Goal: Task Accomplishment & Management: Manage account settings

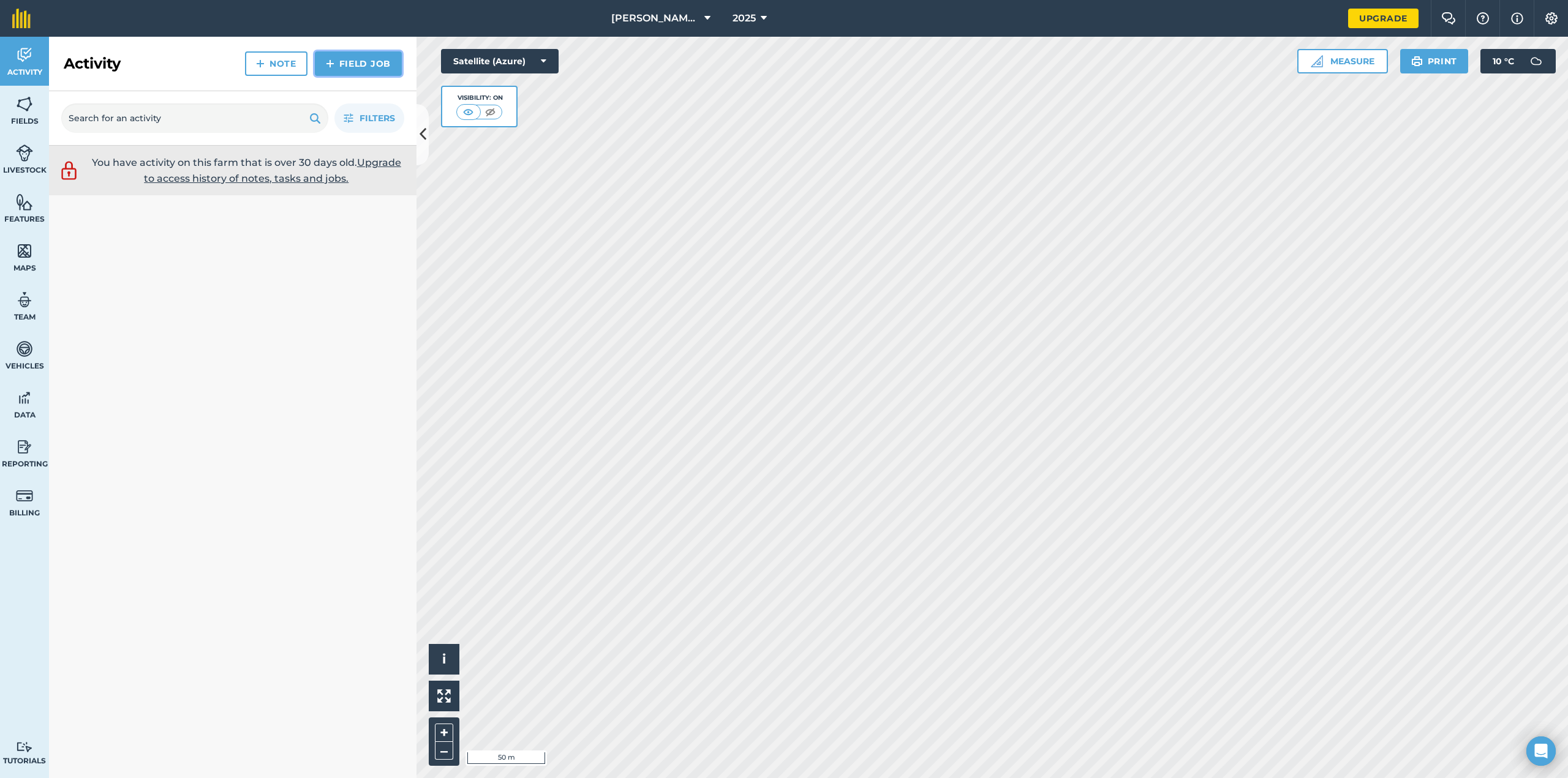
click at [350, 60] on link "Field Job" at bounding box center [359, 63] width 87 height 24
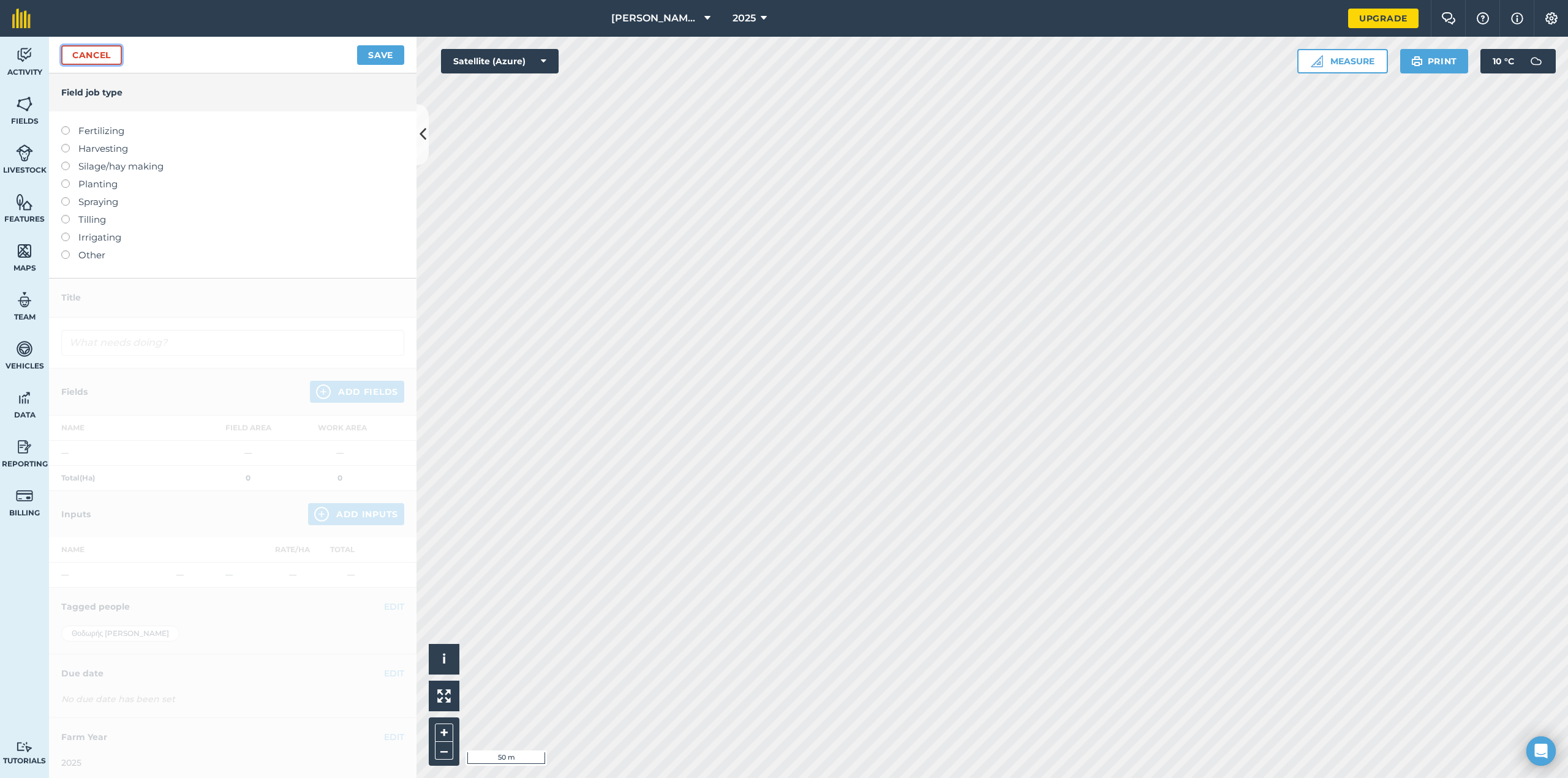
click at [98, 60] on link "Cancel" at bounding box center [91, 55] width 61 height 19
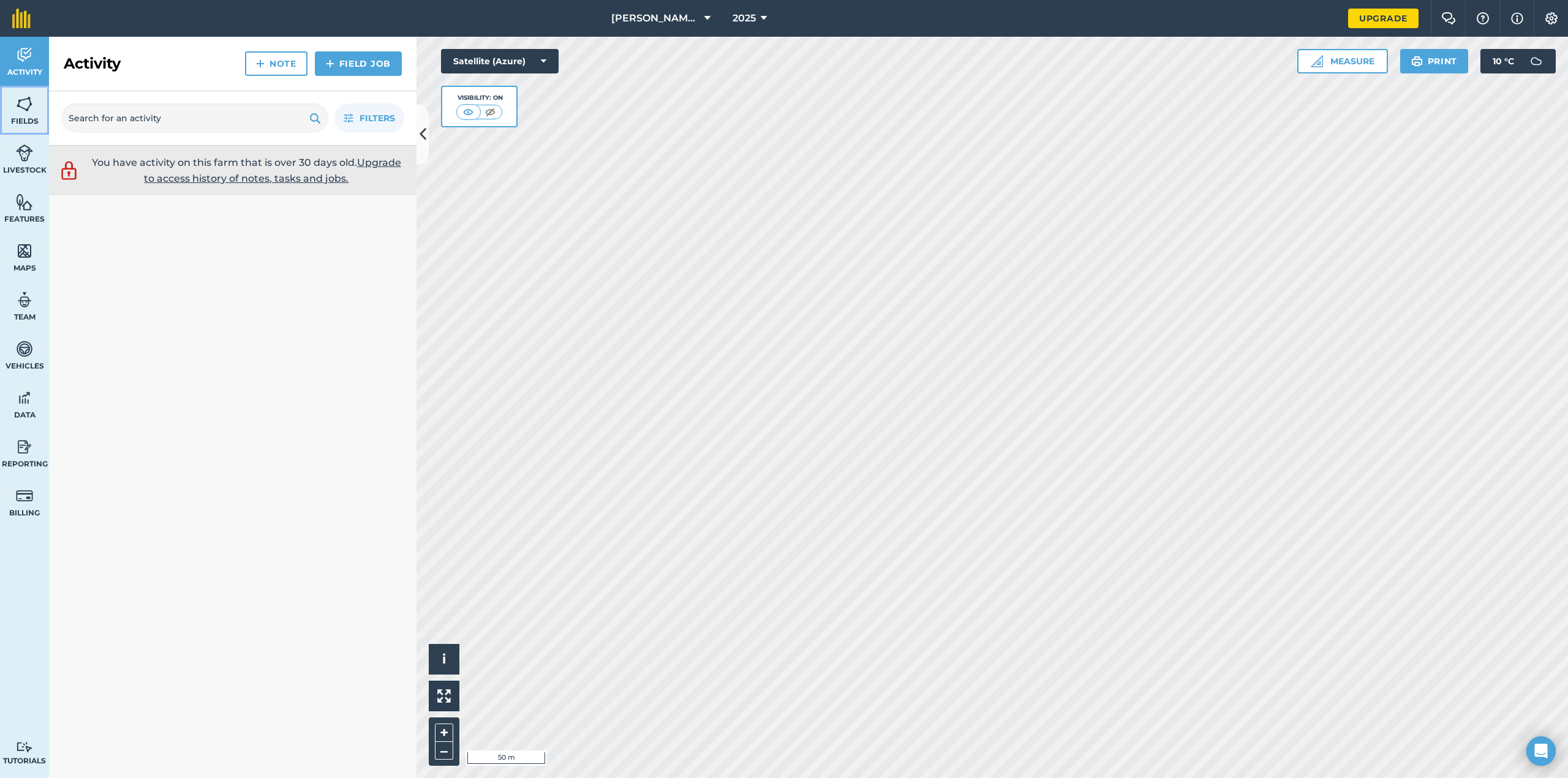
click at [35, 109] on link "Fields" at bounding box center [24, 110] width 49 height 49
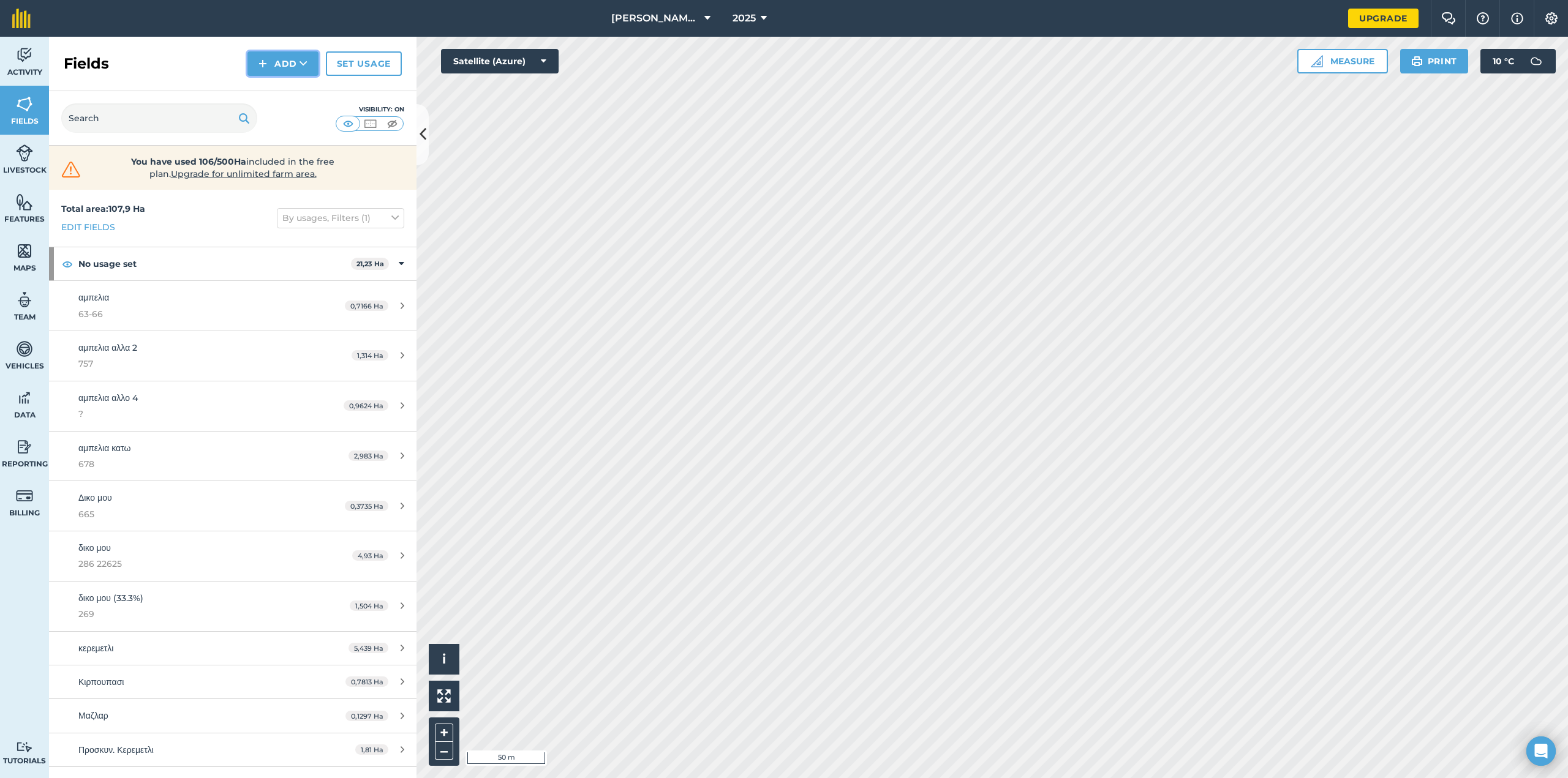
click at [285, 66] on button "Add" at bounding box center [283, 63] width 71 height 24
click at [297, 91] on link "Draw" at bounding box center [283, 91] width 67 height 27
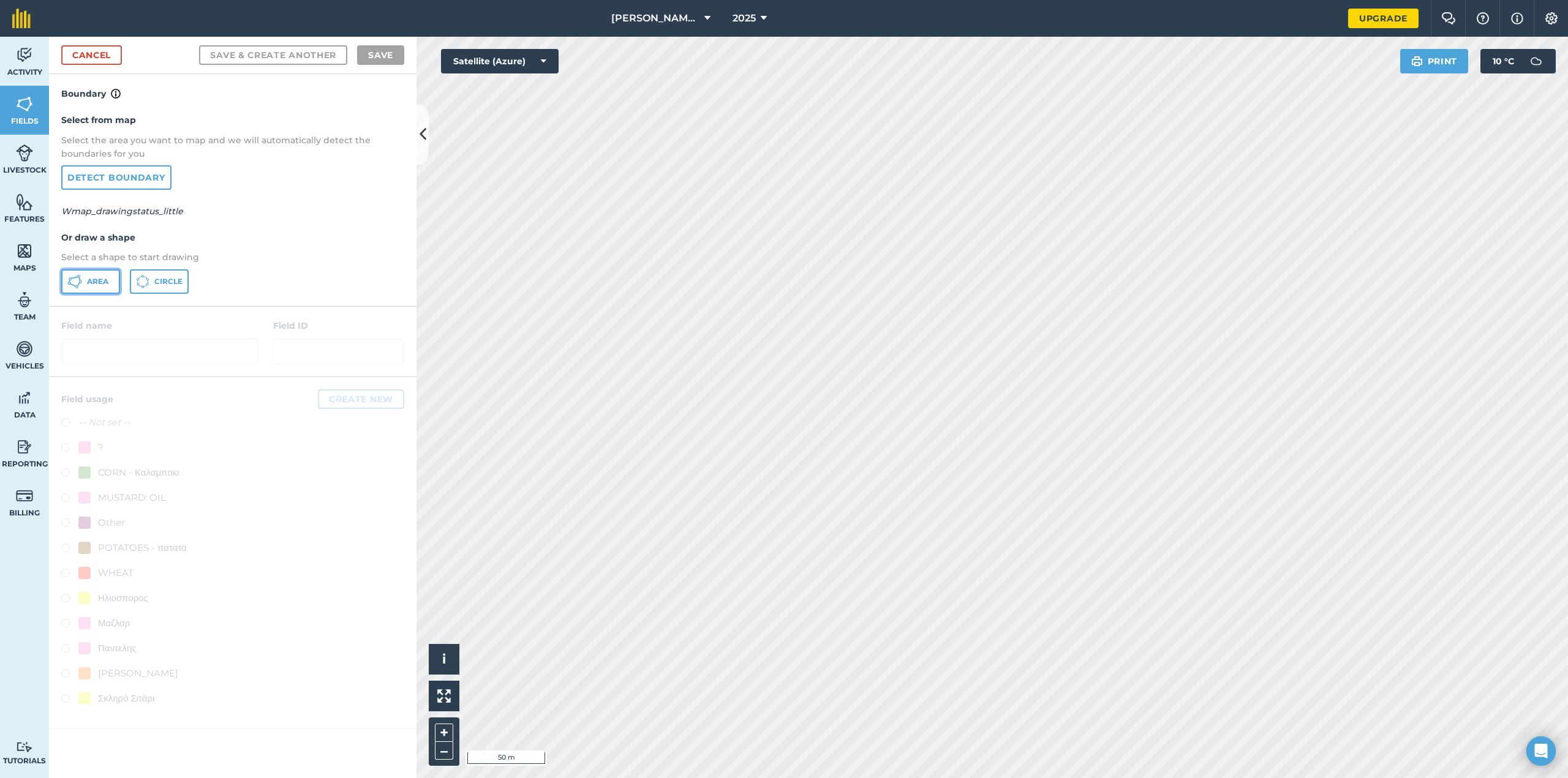
click at [114, 278] on button "Area" at bounding box center [90, 281] width 59 height 24
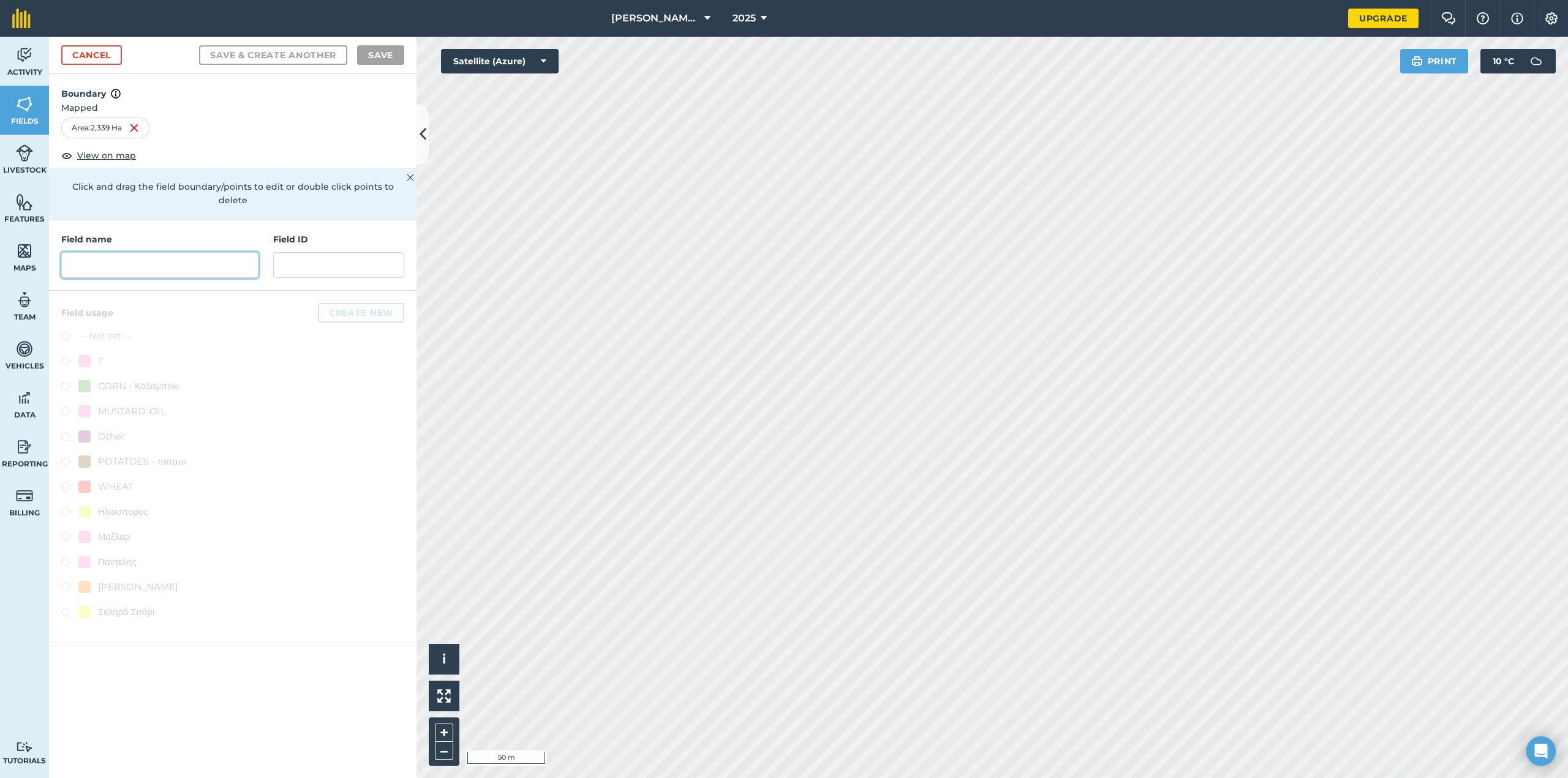
click at [186, 255] on input "text" at bounding box center [159, 264] width 197 height 26
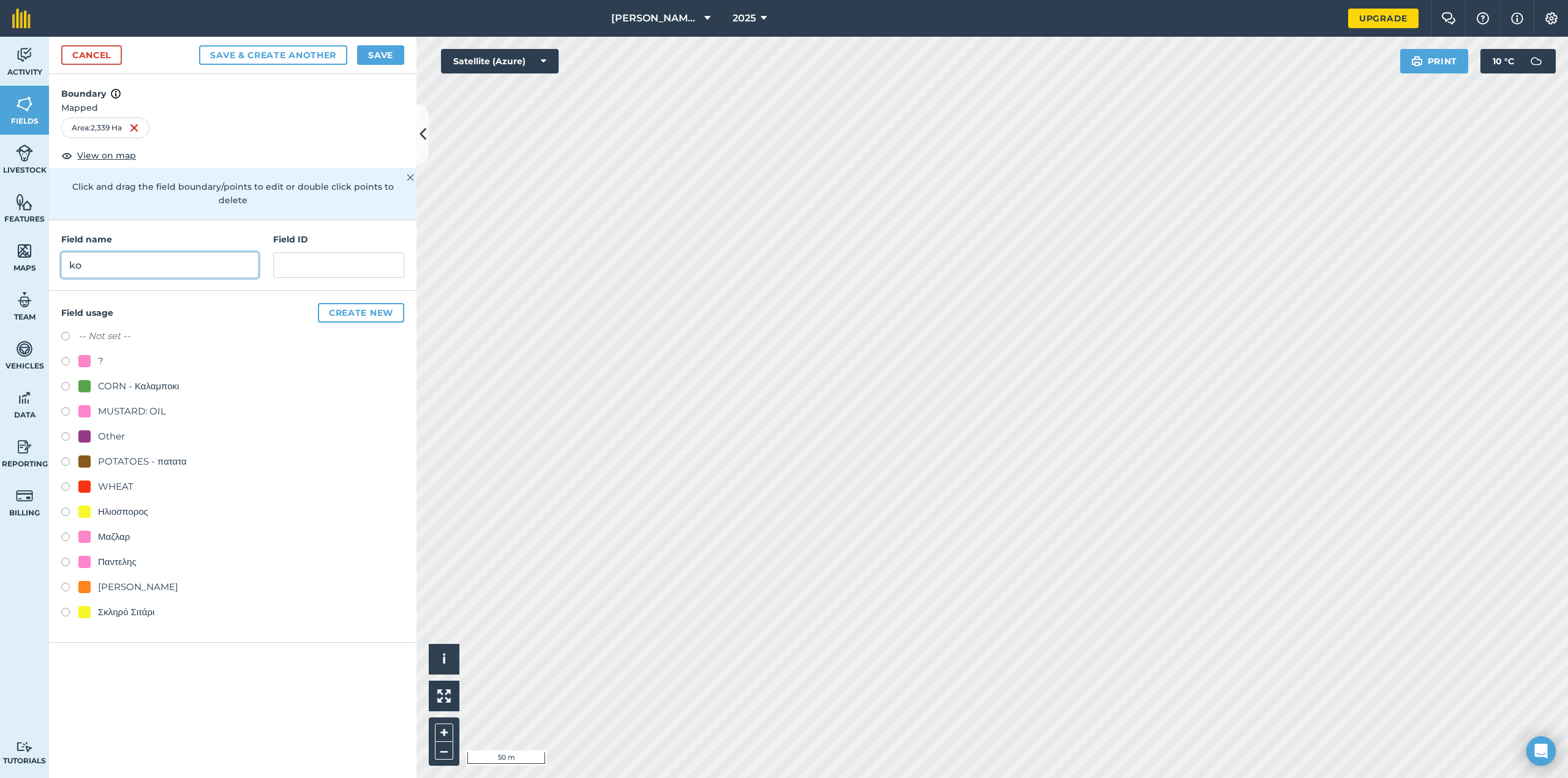
type input "k"
type input "Κουρουκλη"
click at [66, 332] on label at bounding box center [69, 338] width 17 height 12
radio input "true"
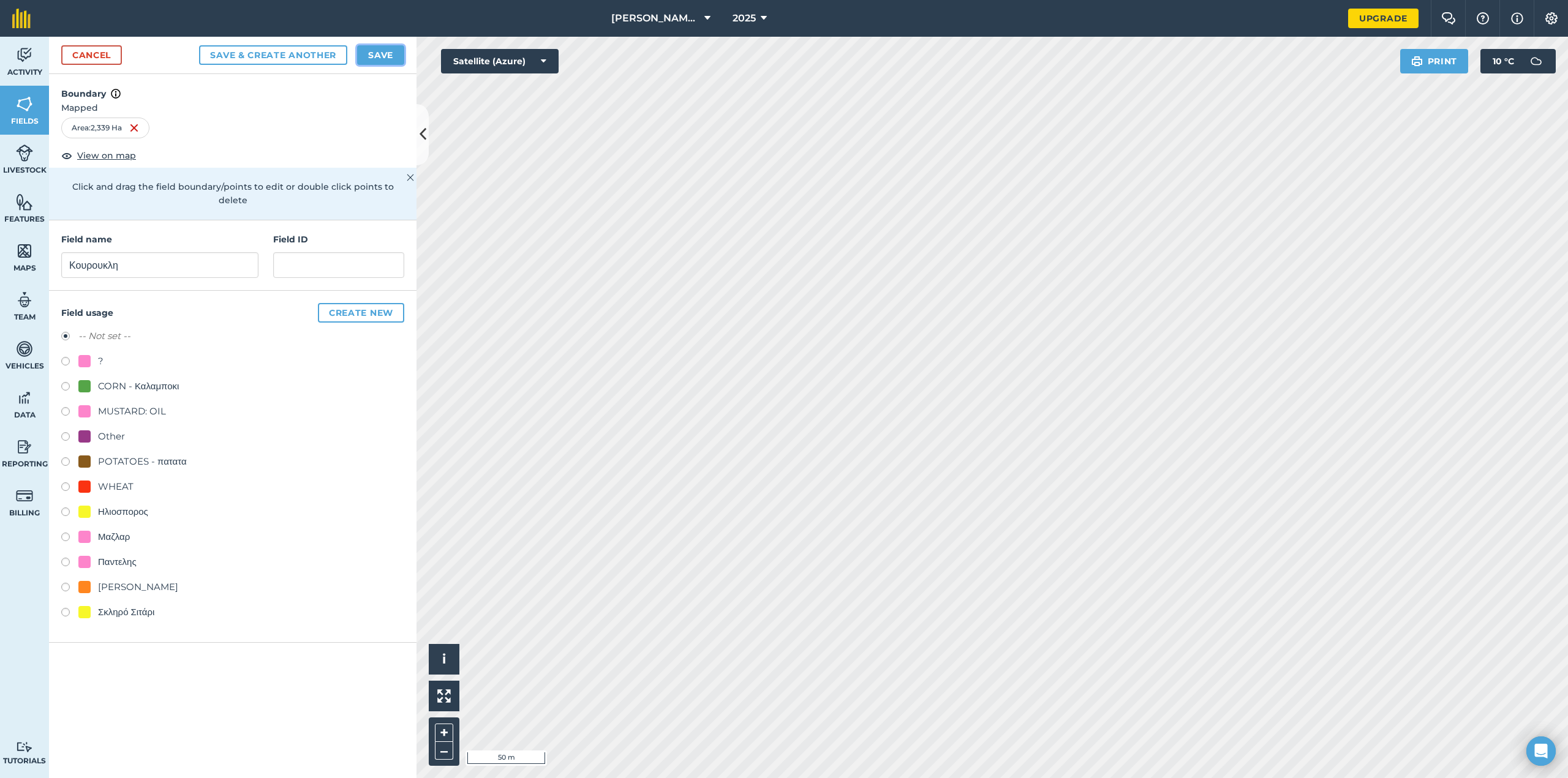
click at [375, 54] on button "Save" at bounding box center [381, 55] width 47 height 19
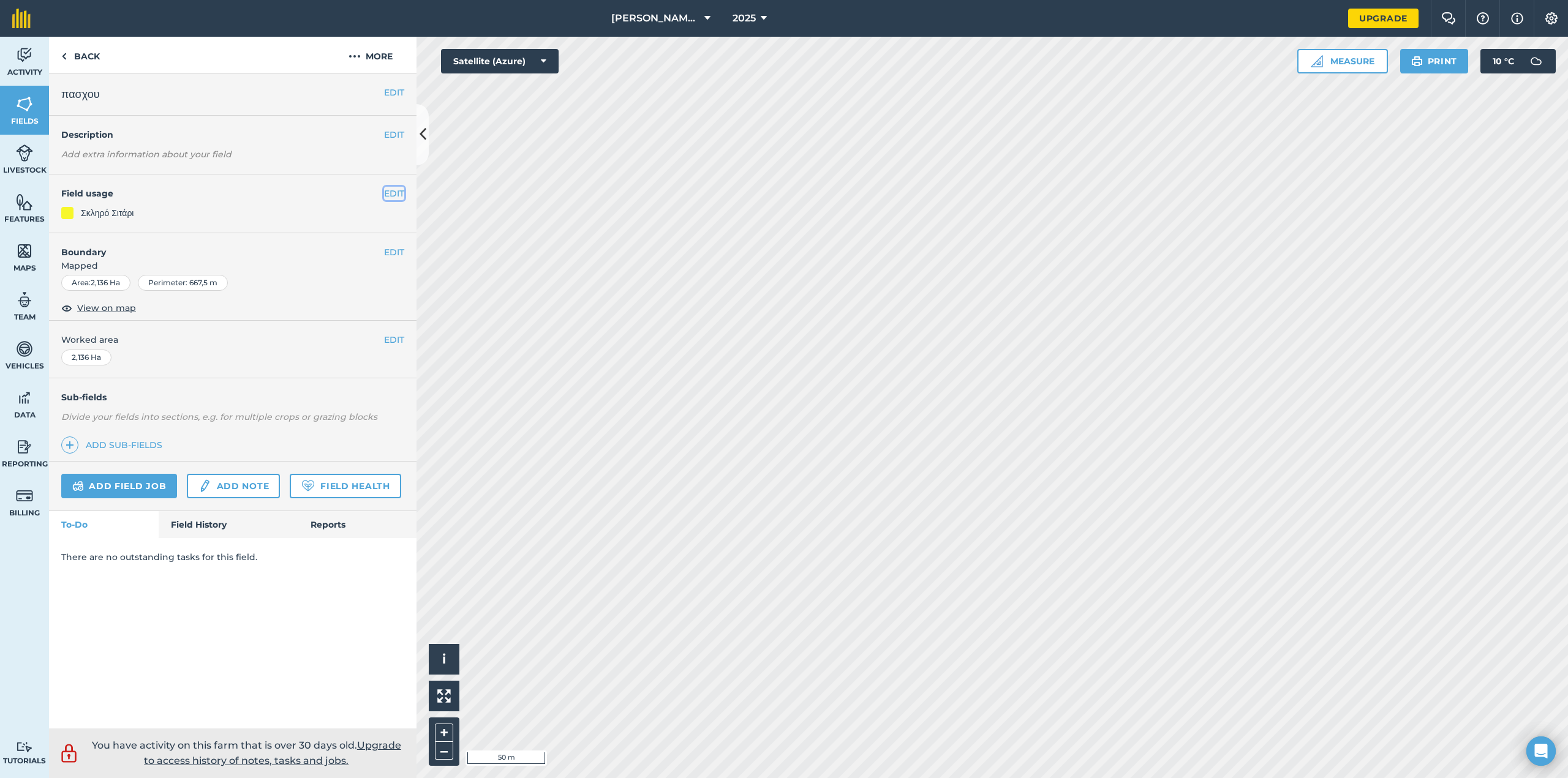
click at [387, 192] on button "EDIT" at bounding box center [393, 193] width 20 height 13
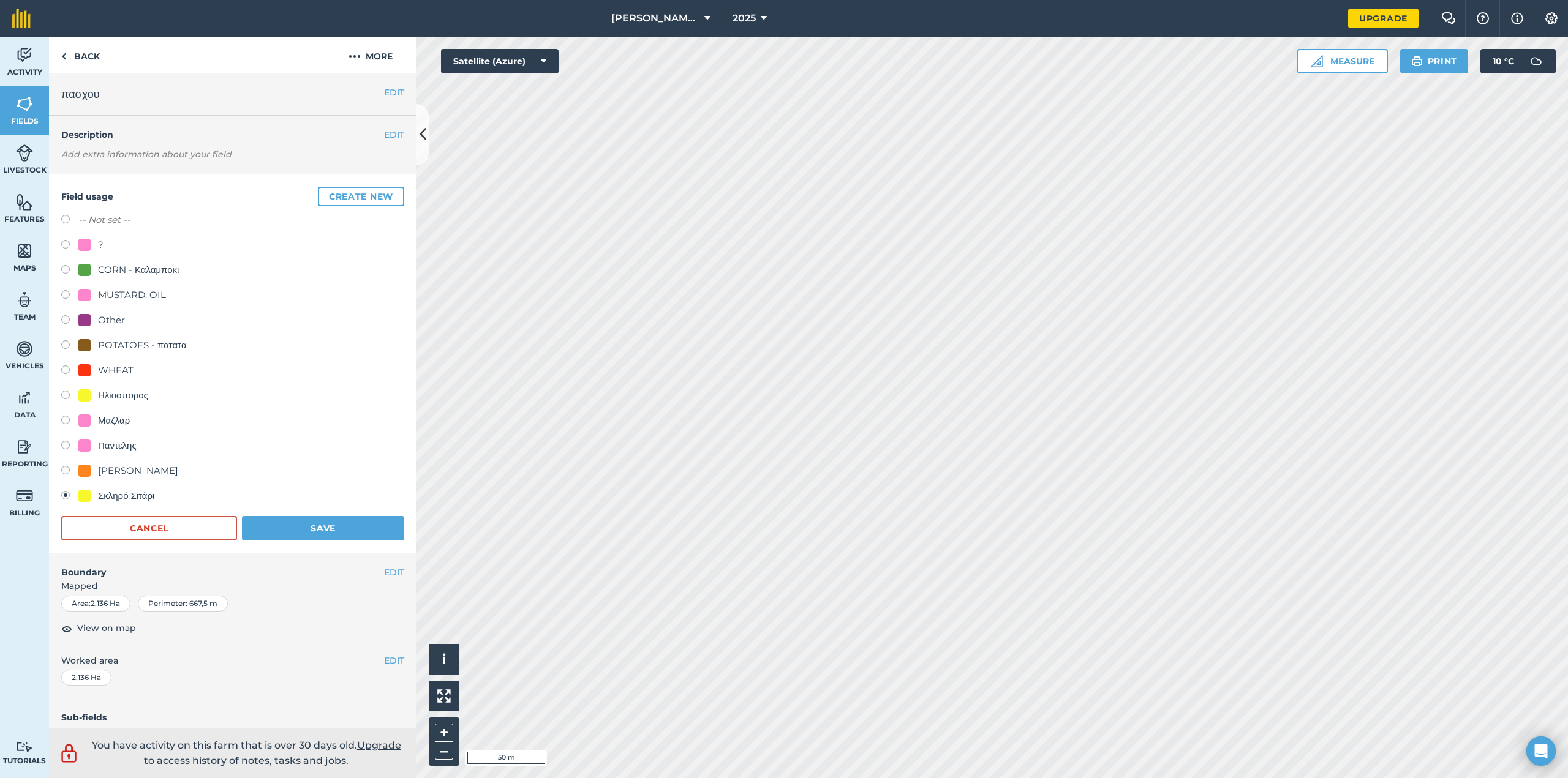
click at [66, 221] on label at bounding box center [69, 221] width 17 height 12
radio input "true"
radio input "false"
click at [340, 530] on button "Save" at bounding box center [323, 527] width 162 height 24
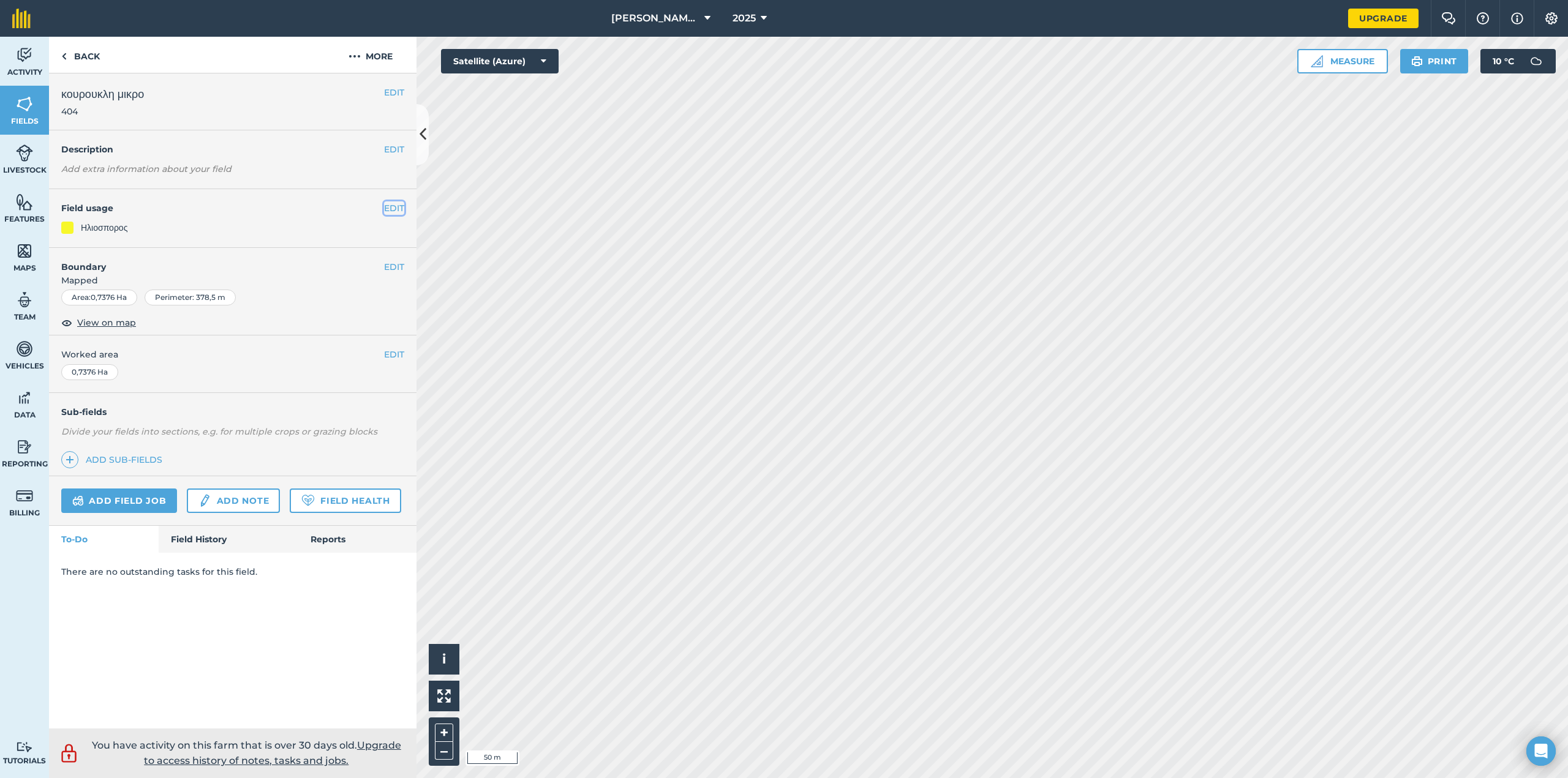
click at [393, 207] on button "EDIT" at bounding box center [393, 208] width 20 height 13
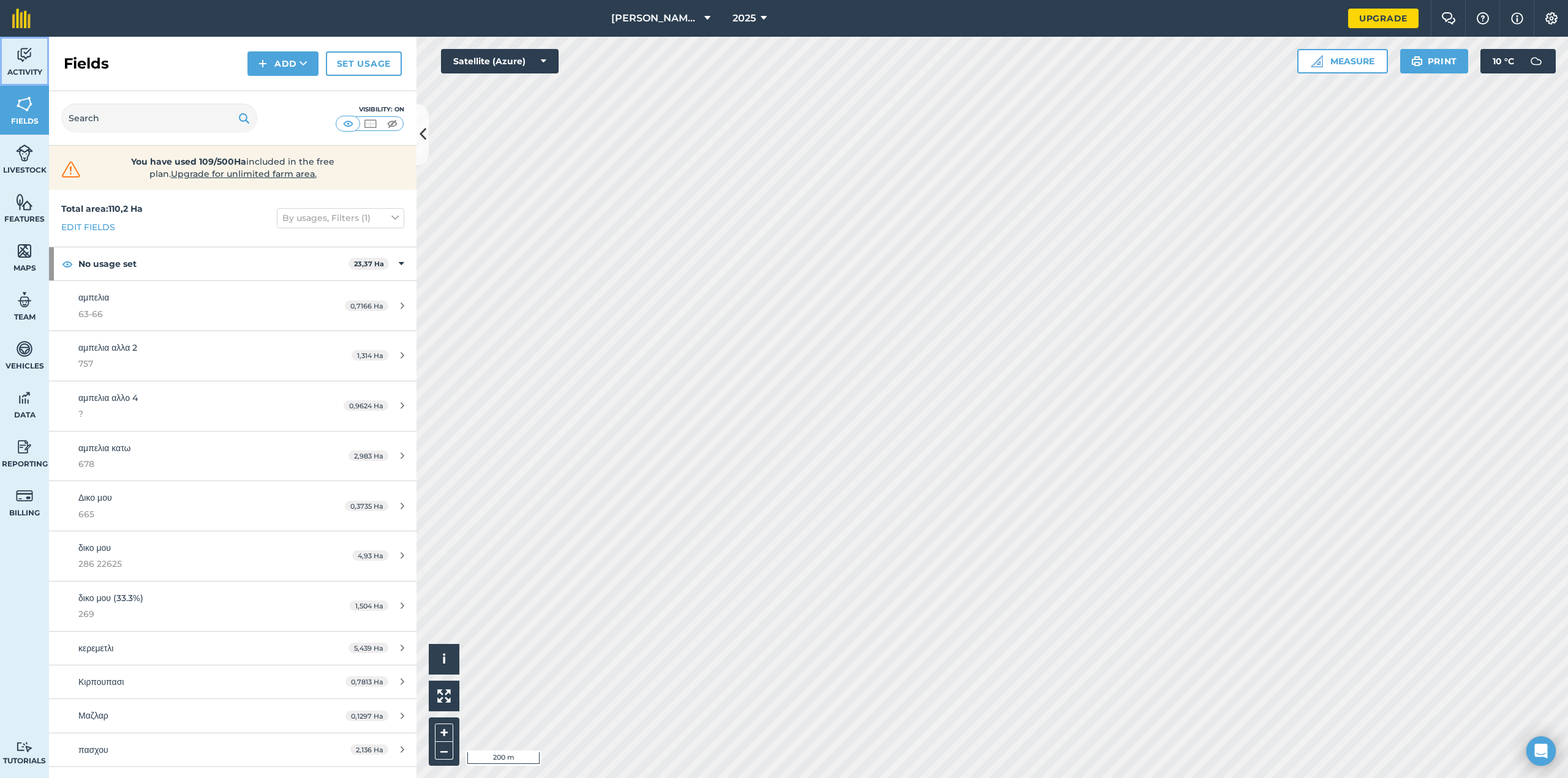
click at [32, 71] on span "Activity" at bounding box center [24, 72] width 49 height 10
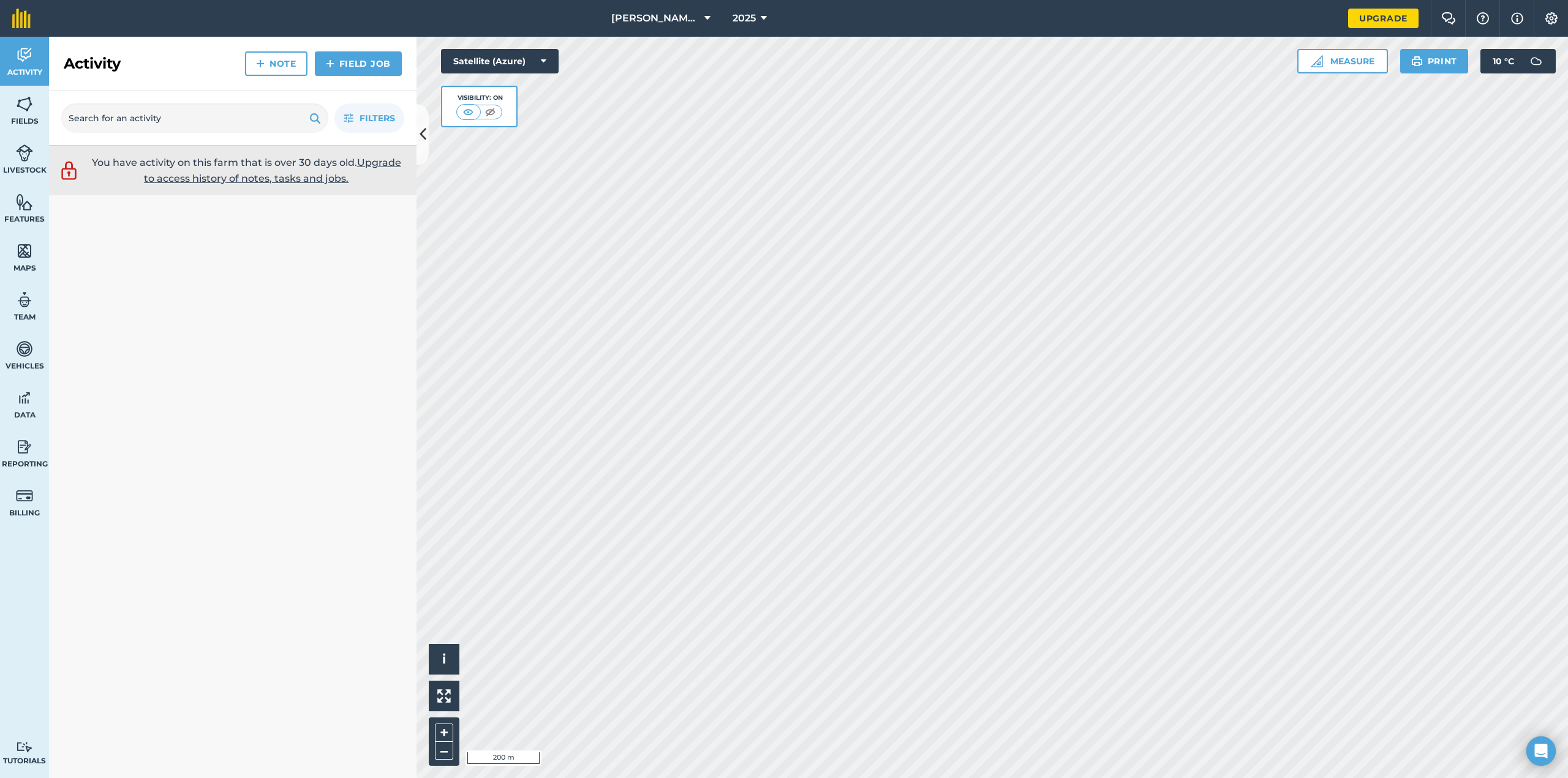
click at [367, 159] on link "Upgrade to access history of notes, tasks and jobs." at bounding box center [272, 170] width 257 height 28
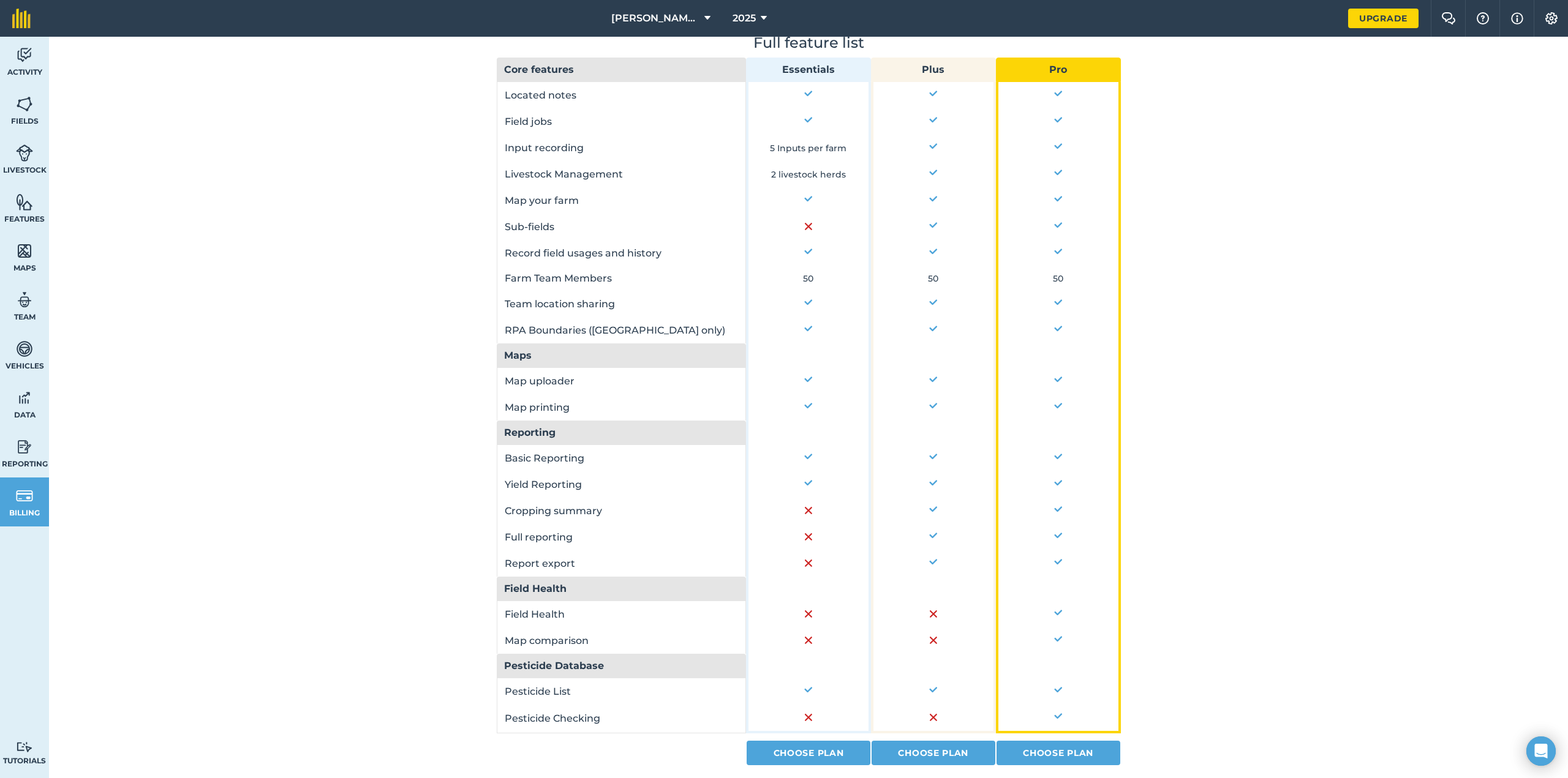
scroll to position [584, 0]
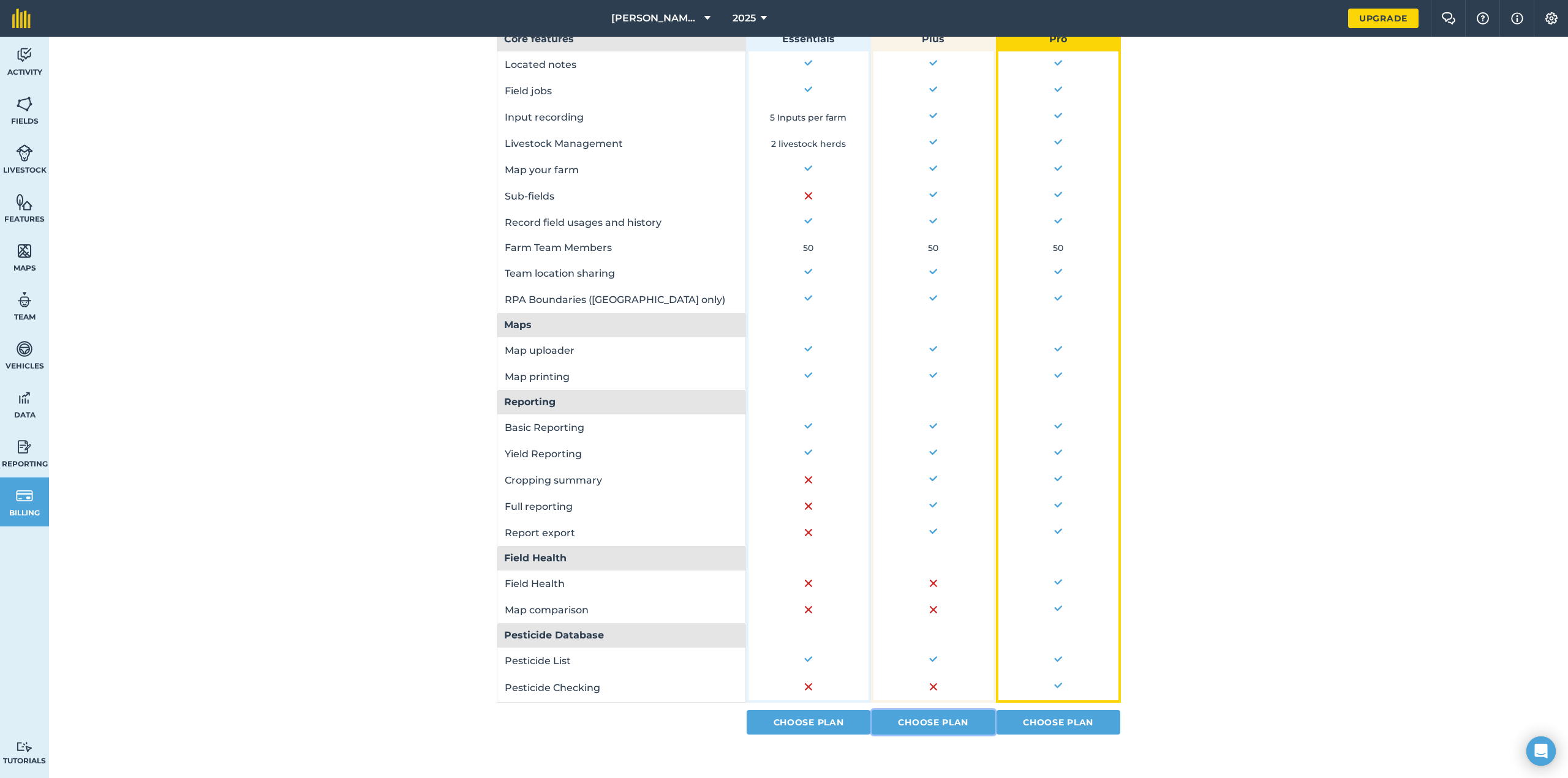
click at [961, 722] on link "Choose Plan" at bounding box center [933, 722] width 124 height 24
select select "9220acf7-288c-4cbd-b74c-53c24f79aa56"
select select "GR"
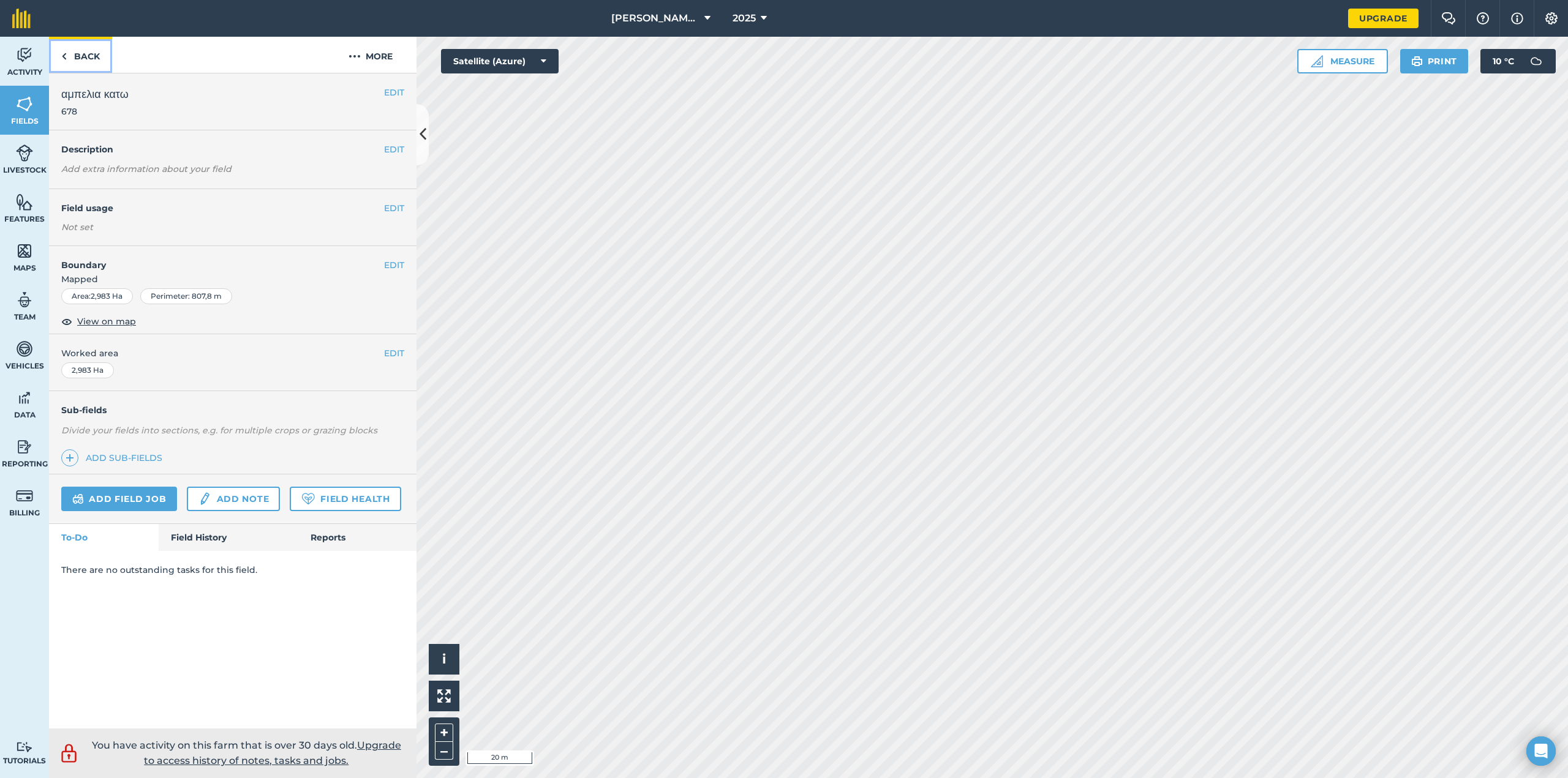
click at [72, 60] on link "Back" at bounding box center [80, 55] width 63 height 36
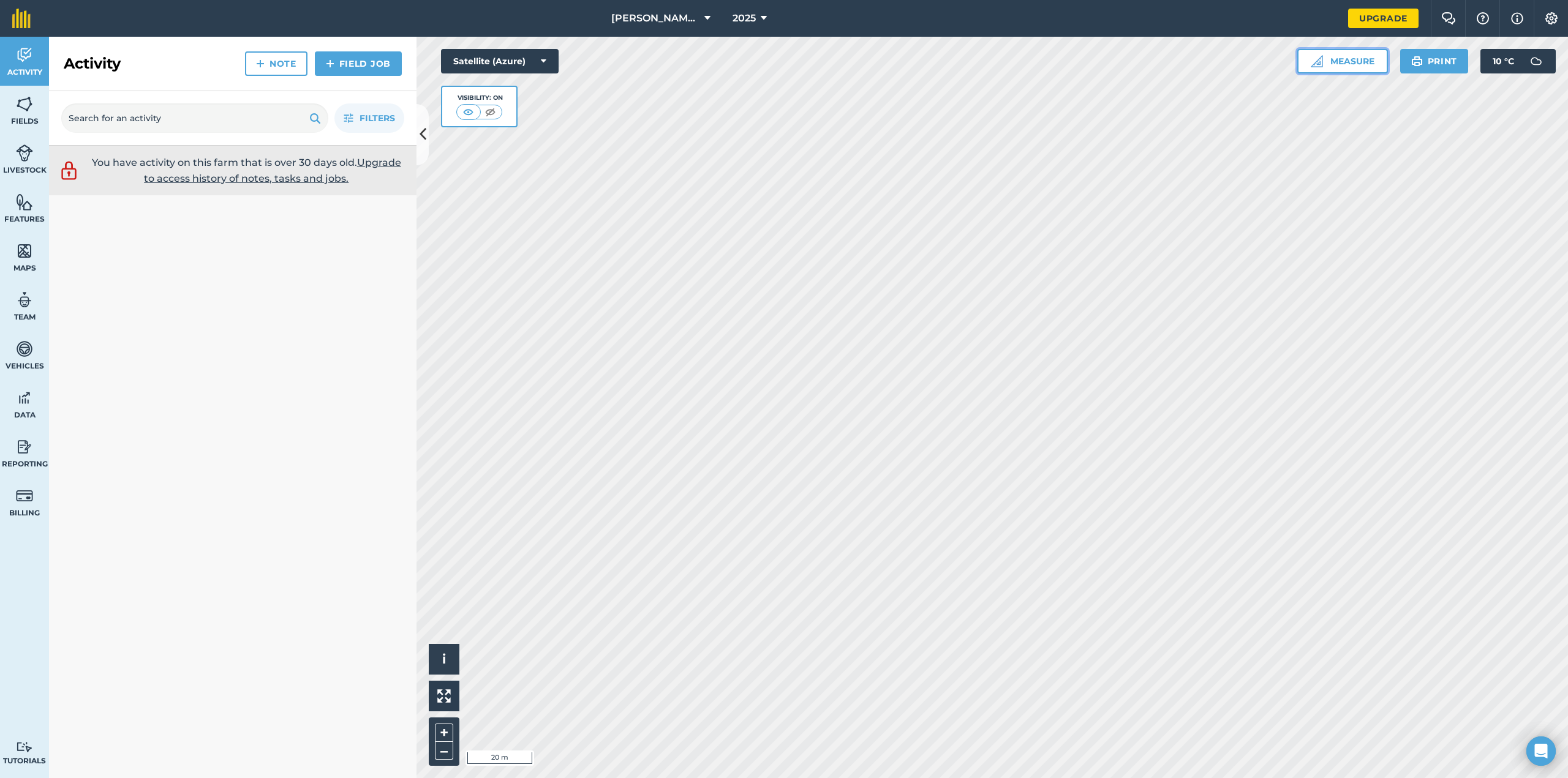
click at [1344, 59] on button "Measure" at bounding box center [1342, 61] width 91 height 24
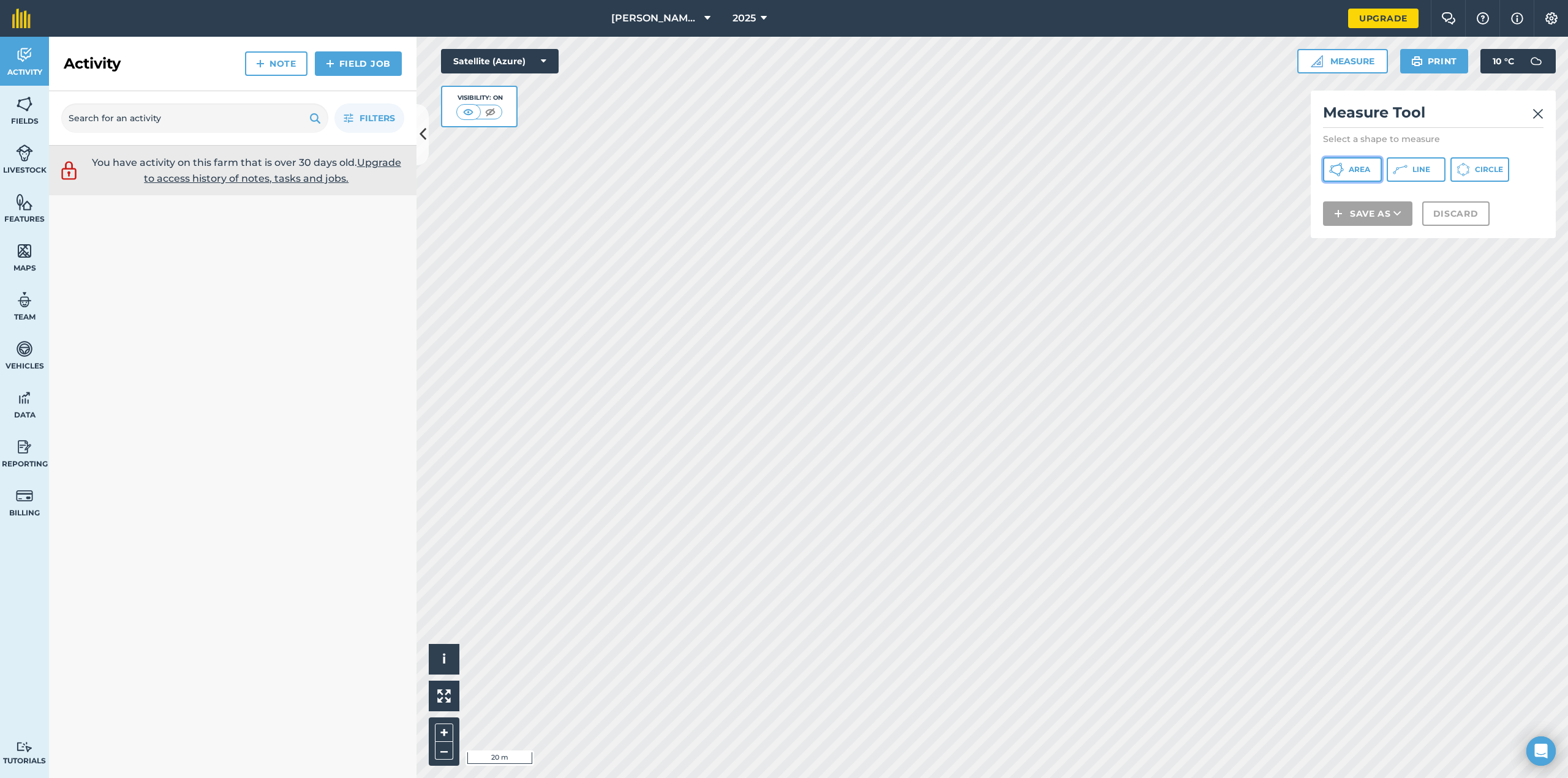
click at [1358, 164] on button "Area" at bounding box center [1352, 169] width 59 height 24
click at [1543, 116] on div "Measure Tool Select a shape to measure Area Line Circle Save as Discard" at bounding box center [1433, 164] width 245 height 147
click at [1532, 116] on h2 "Measure Tool" at bounding box center [1433, 116] width 220 height 25
click at [1537, 116] on img at bounding box center [1538, 114] width 11 height 15
